Goal: Navigation & Orientation: Find specific page/section

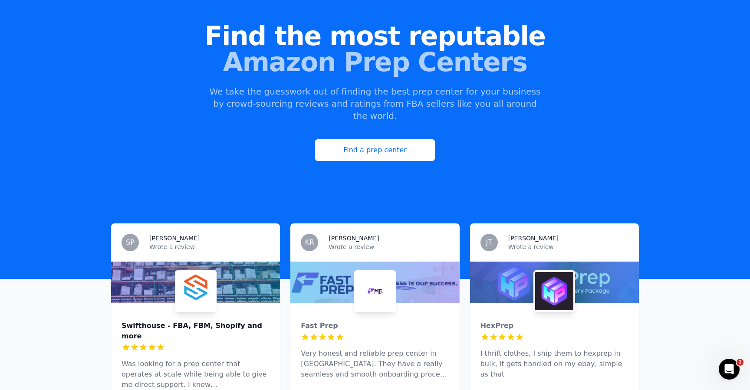
click at [140, 321] on div "Swifthouse - FBA, FBM, Shopify and more" at bounding box center [196, 331] width 148 height 21
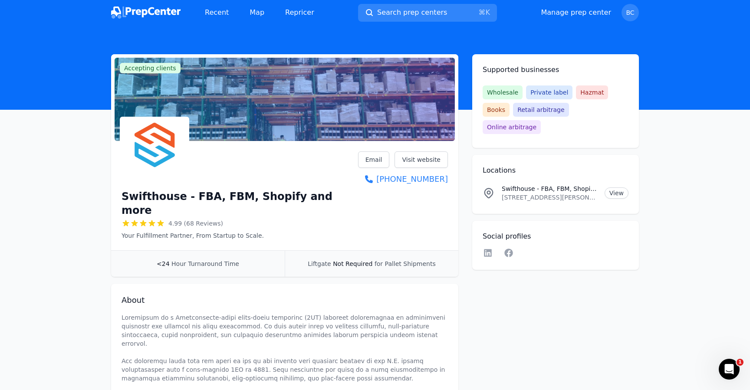
scroll to position [21, 0]
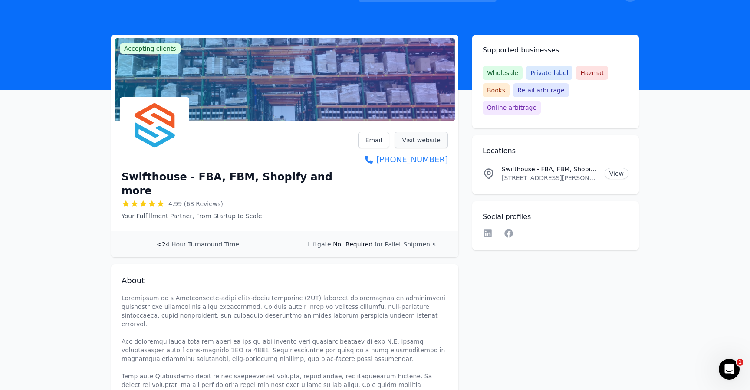
click at [414, 139] on link "Visit website" at bounding box center [421, 140] width 53 height 16
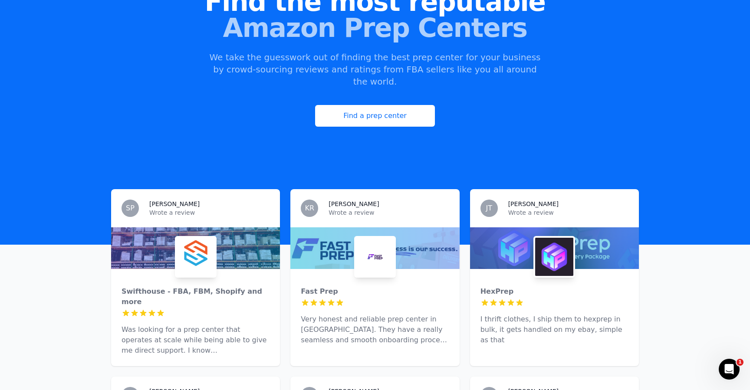
scroll to position [102, 0]
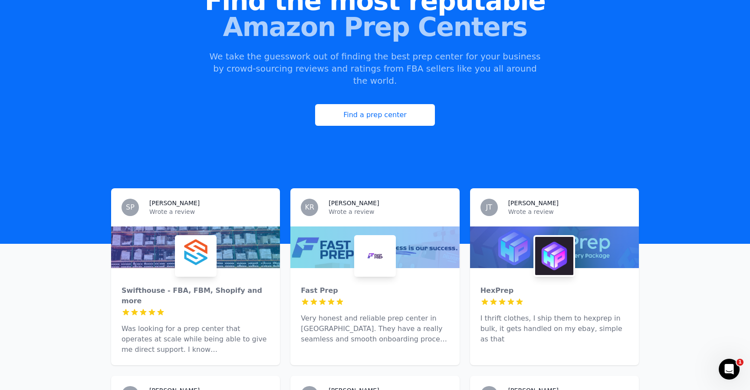
click at [373, 239] on img at bounding box center [375, 256] width 38 height 38
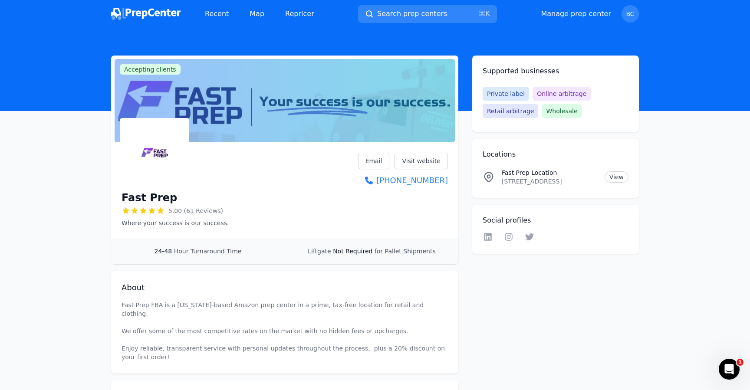
click at [148, 198] on h1 "Fast Prep" at bounding box center [150, 198] width 56 height 14
copy div "Fast Prep"
